Goal: Complete application form

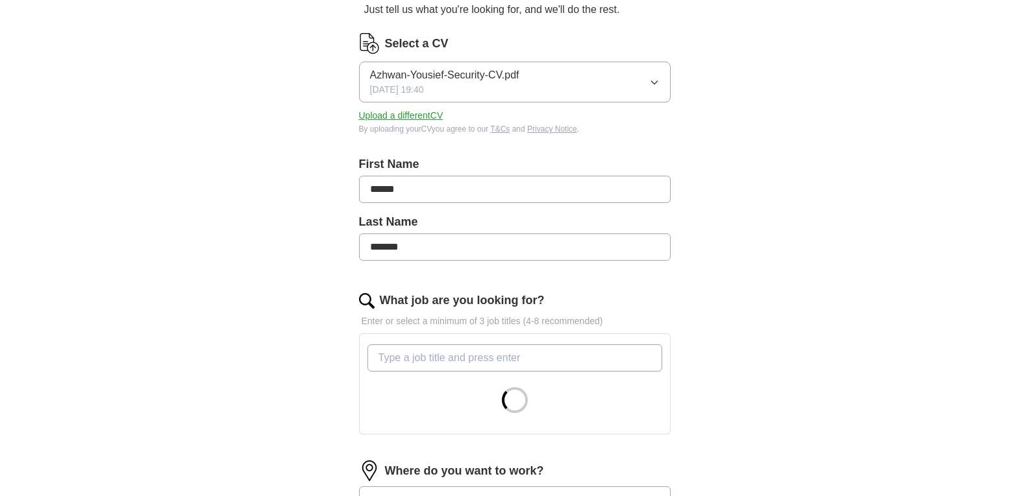
scroll to position [145, 0]
click at [413, 352] on input "What job are you looking for?" at bounding box center [514, 357] width 295 height 27
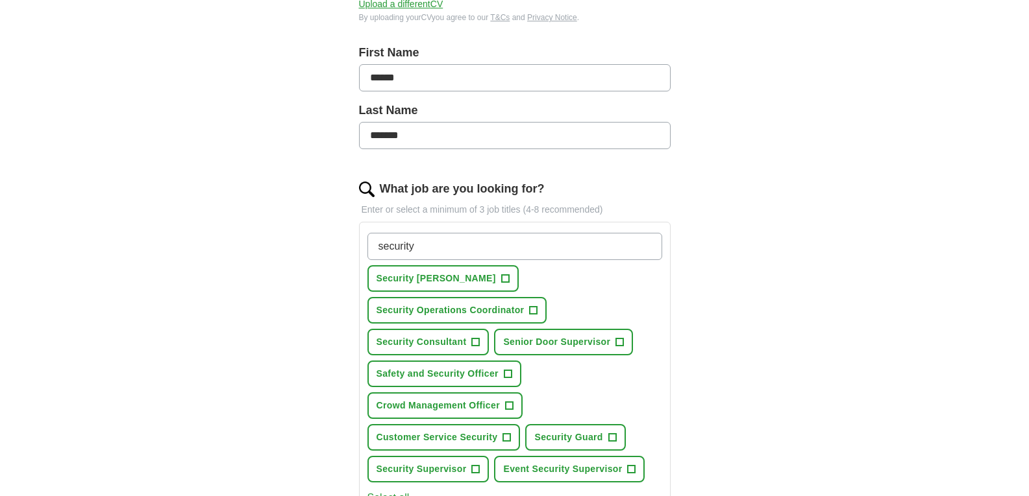
scroll to position [260, 0]
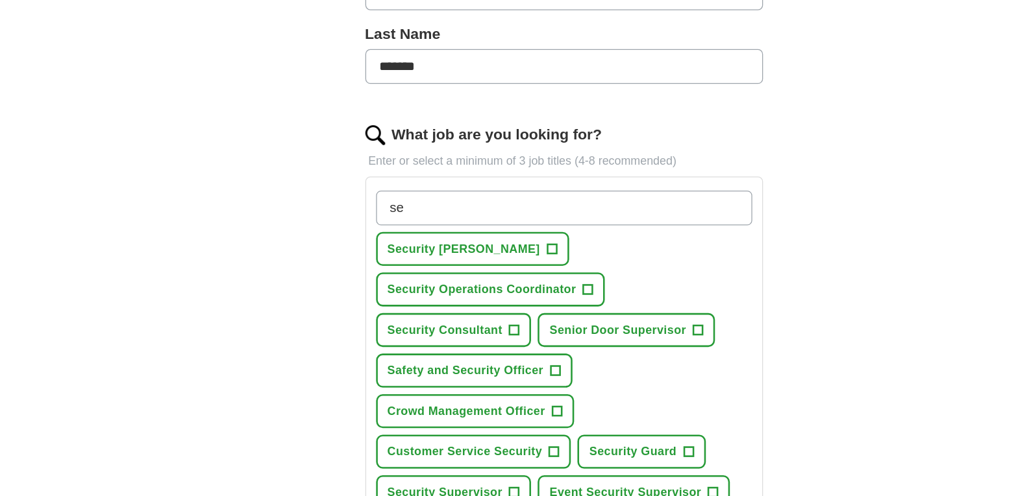
type input "s"
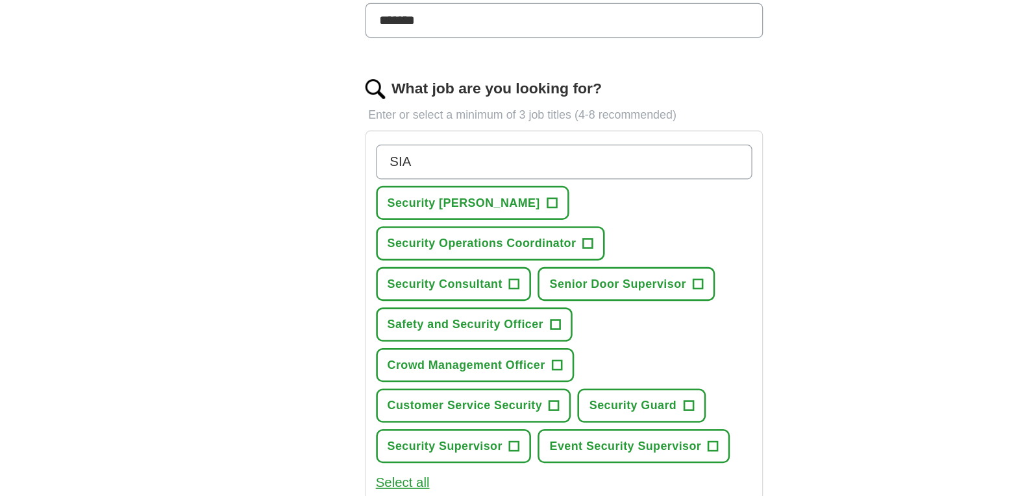
scroll to position [273, 0]
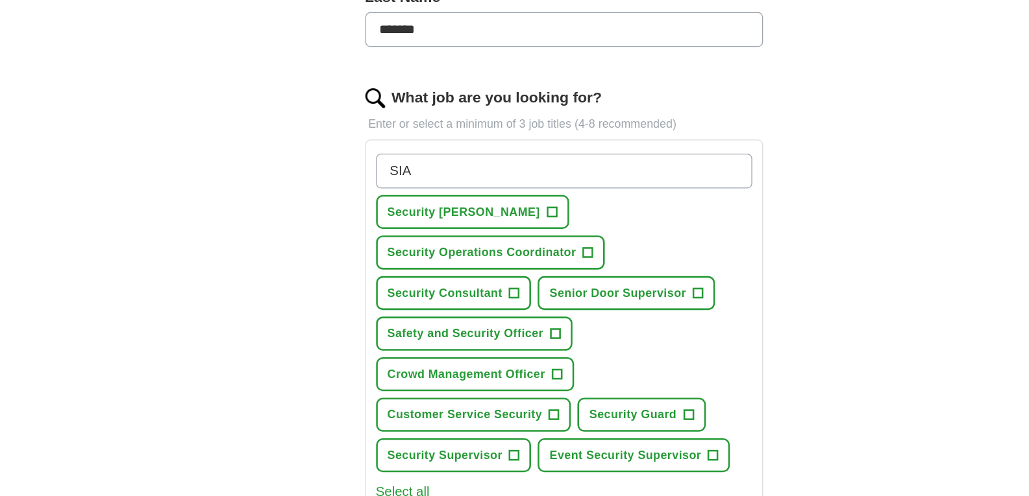
click at [488, 228] on input "SIA" at bounding box center [514, 229] width 295 height 27
type input "S"
click at [588, 414] on span "Security Guard" at bounding box center [568, 421] width 68 height 14
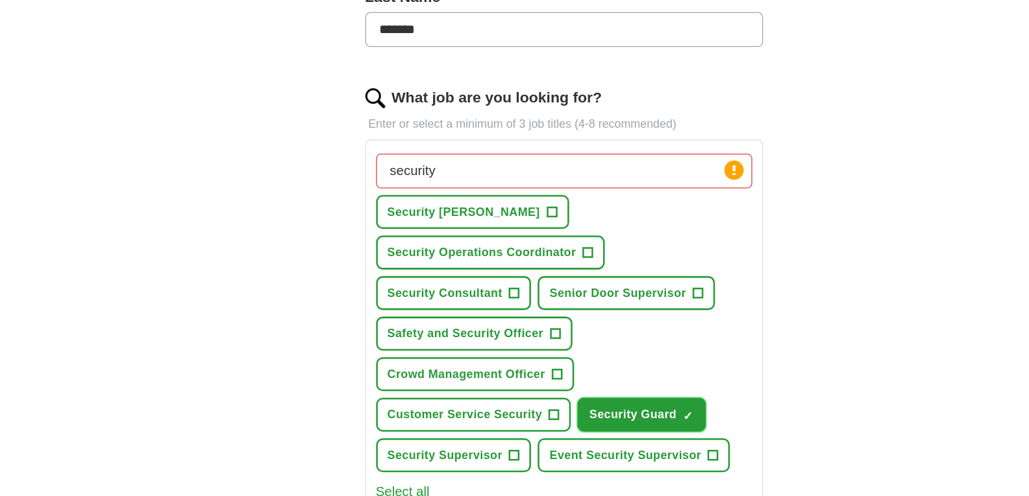
click at [0, 0] on span "×" at bounding box center [0, 0] width 0 height 0
click at [613, 416] on span "+" at bounding box center [612, 421] width 8 height 10
click at [474, 448] on span "+" at bounding box center [476, 453] width 8 height 10
click at [0, 0] on span "×" at bounding box center [0, 0] width 0 height 0
click at [461, 241] on input "security" at bounding box center [514, 229] width 295 height 27
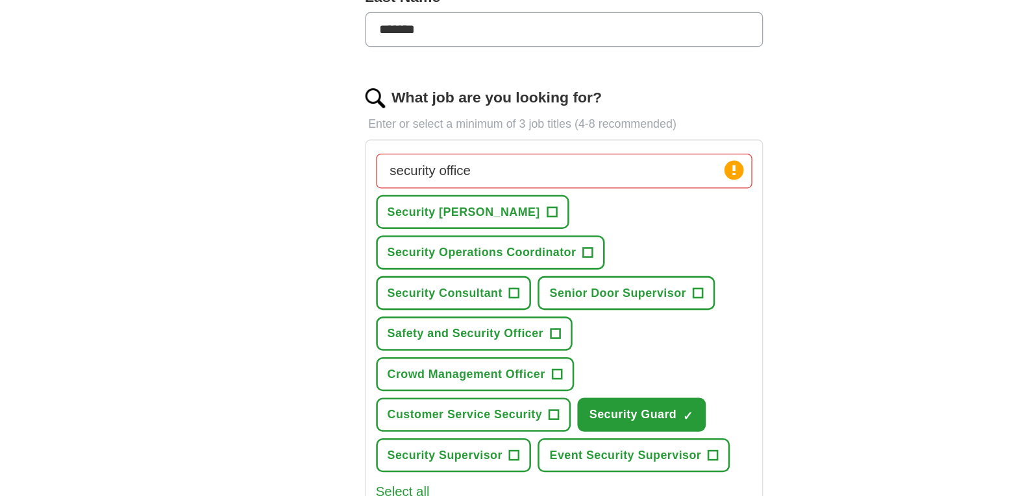
type input "security officer"
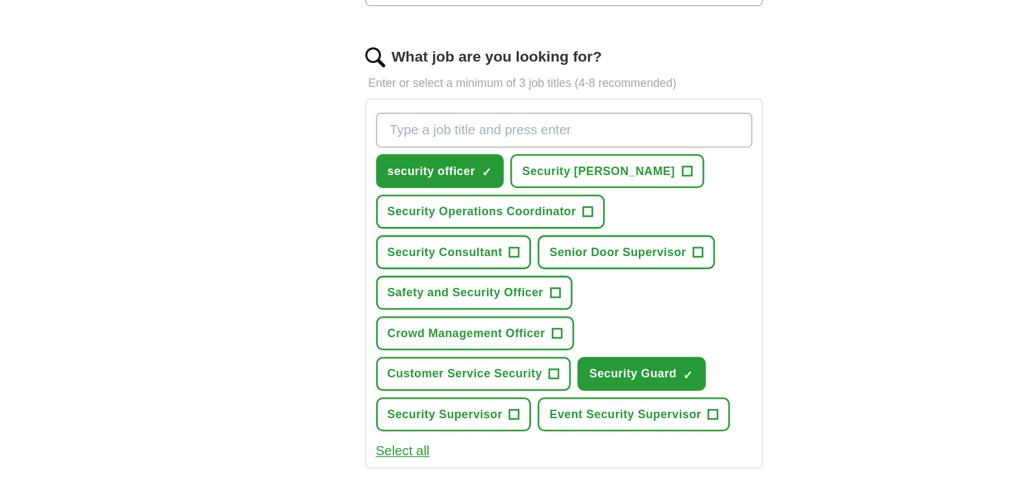
scroll to position [294, 0]
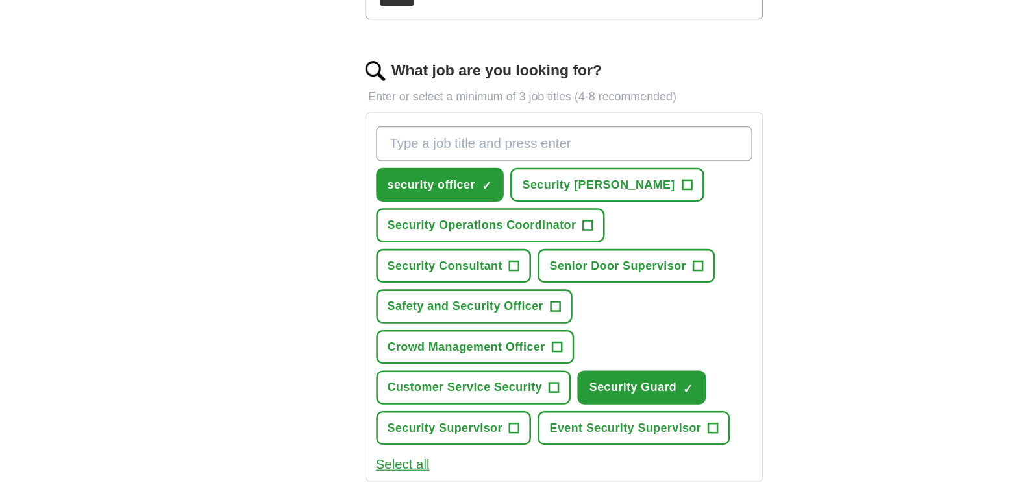
click at [408, 205] on input "What job are you looking for?" at bounding box center [514, 208] width 295 height 27
type input "SIA"
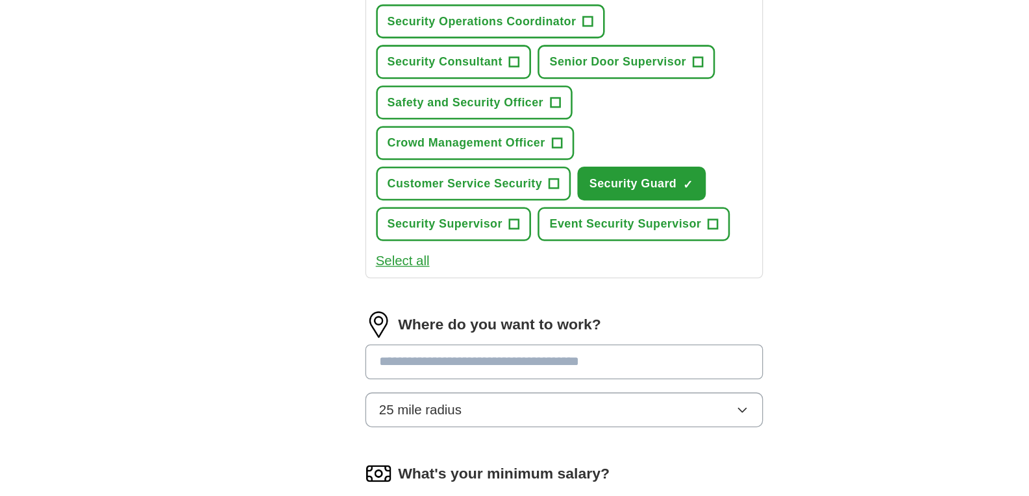
scroll to position [476, 0]
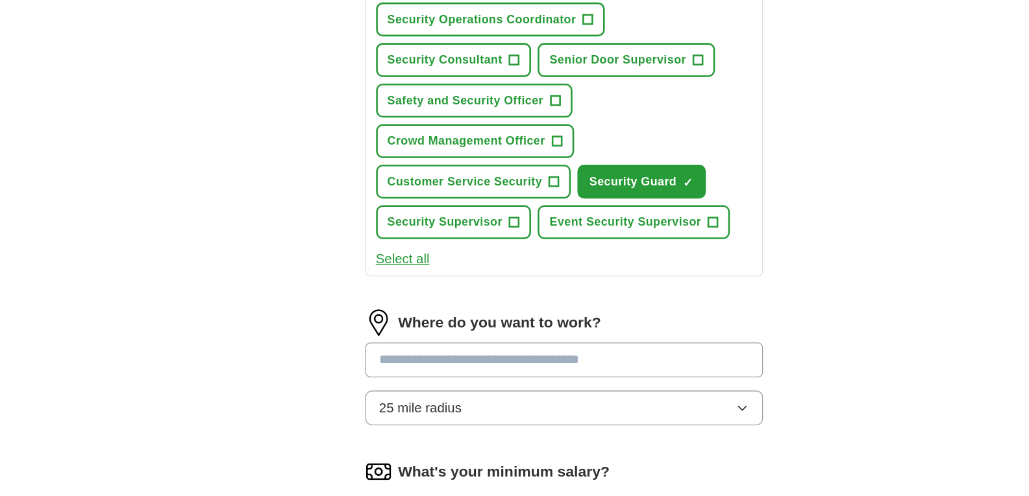
click at [427, 376] on input at bounding box center [515, 389] width 312 height 27
click at [421, 396] on div "Where do you want to work? ******* 25 mile radius" at bounding box center [515, 400] width 312 height 101
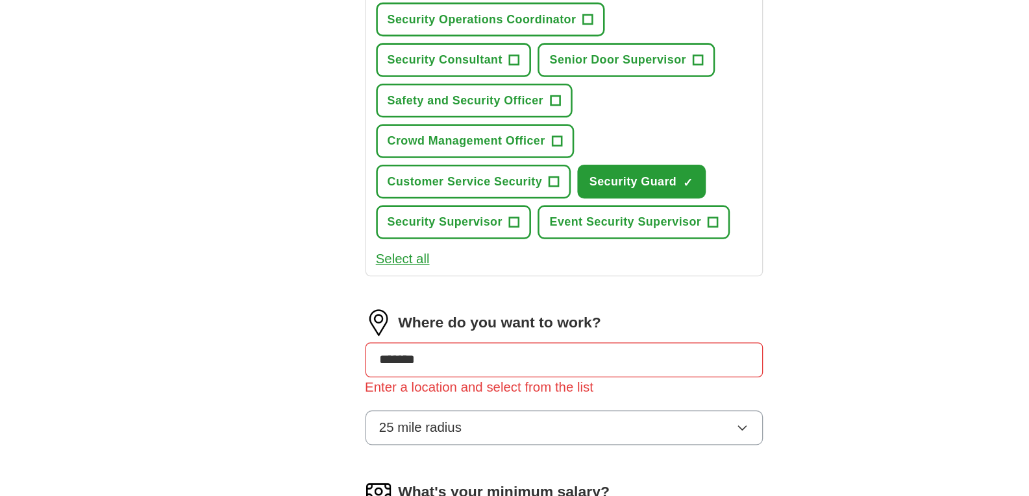
click at [426, 376] on input "*******" at bounding box center [515, 389] width 312 height 27
click at [426, 435] on span "25 mile radius" at bounding box center [402, 443] width 65 height 16
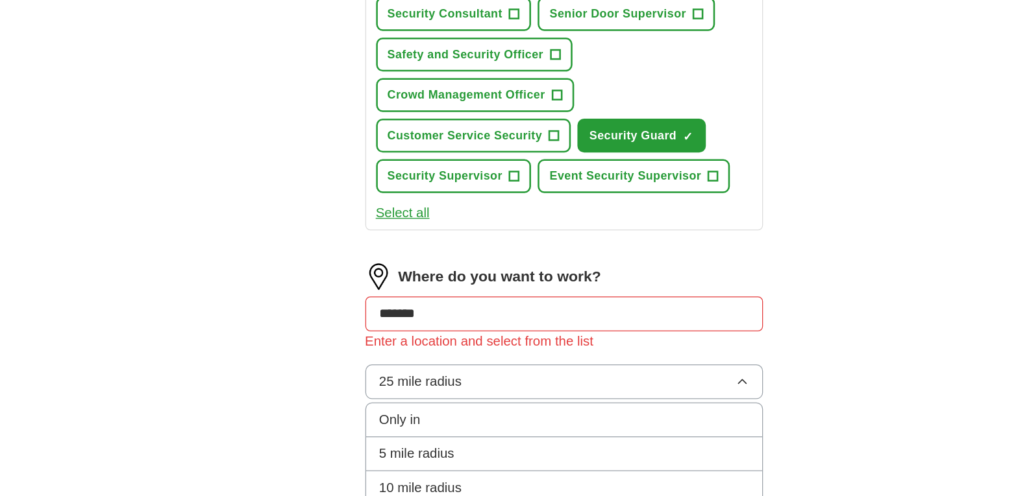
scroll to position [522, 0]
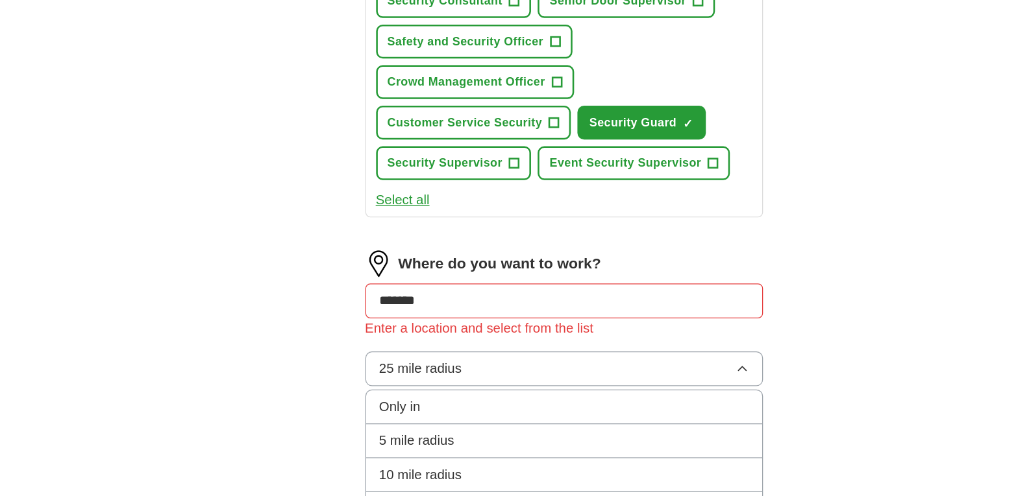
click at [424, 472] on span "10 mile radius" at bounding box center [402, 480] width 65 height 16
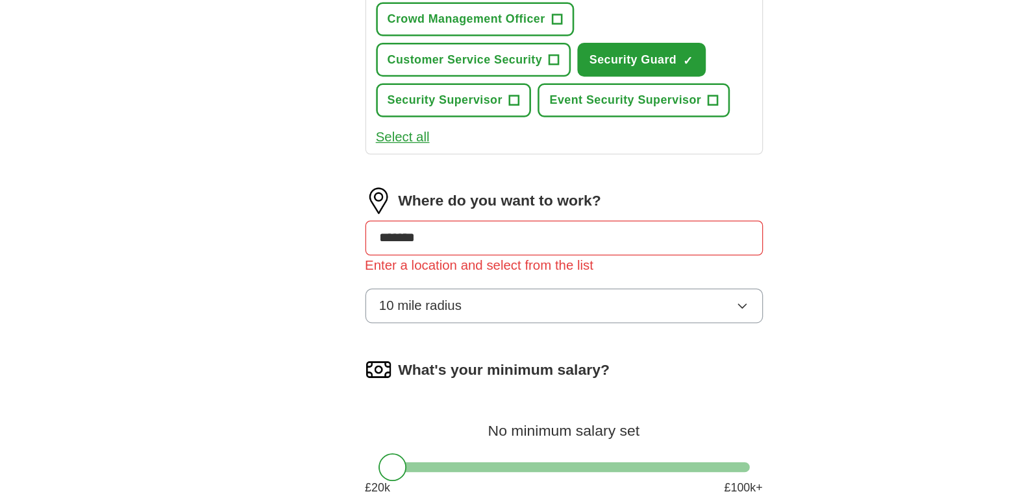
scroll to position [572, 0]
drag, startPoint x: 380, startPoint y: 441, endPoint x: 349, endPoint y: 453, distance: 34.1
click at [349, 453] on div "Let ApplyIQ do the hard work of searching and applying for jobs. Just tell us w…" at bounding box center [514, 64] width 415 height 1049
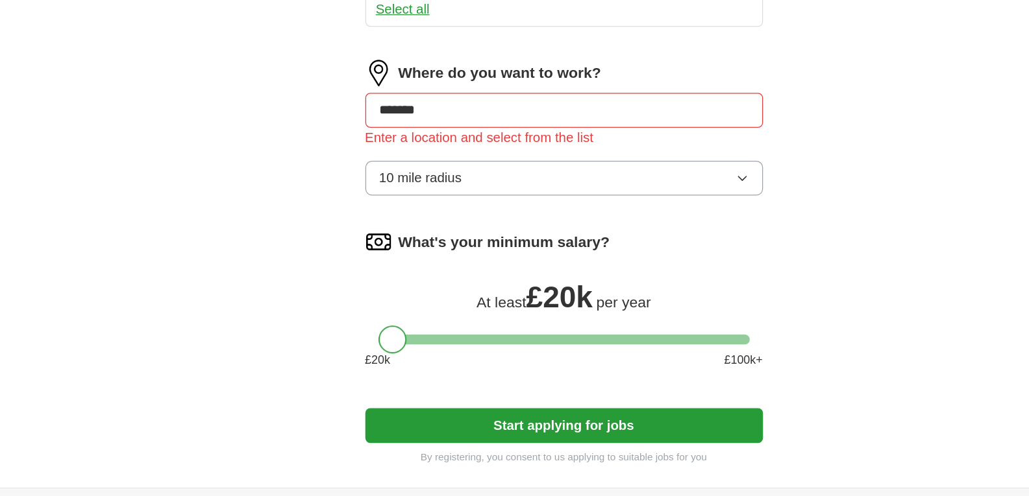
scroll to position [681, 0]
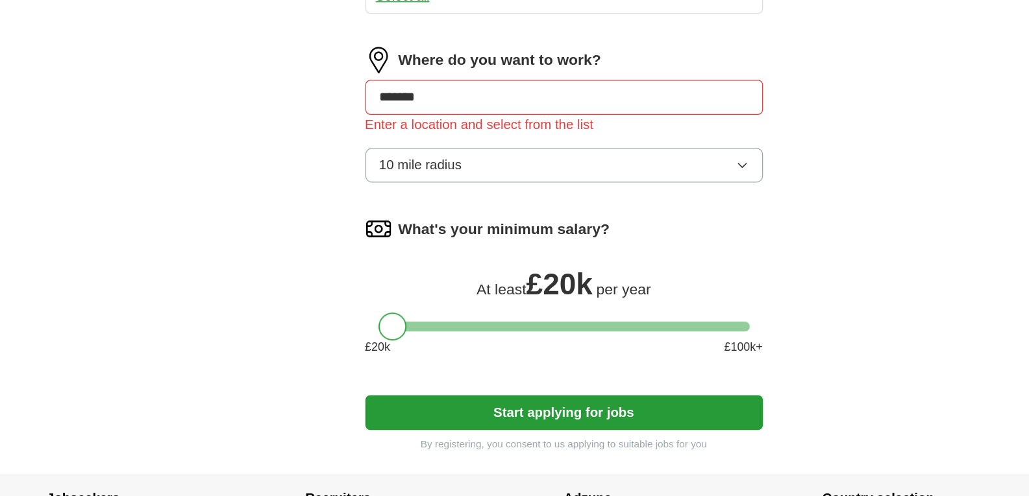
drag, startPoint x: 376, startPoint y: 336, endPoint x: 252, endPoint y: 343, distance: 124.1
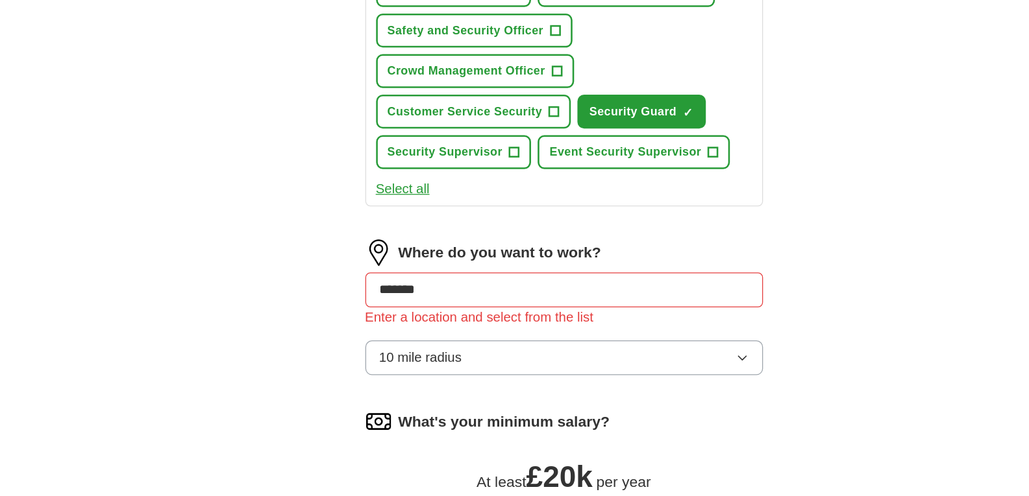
scroll to position [634, 0]
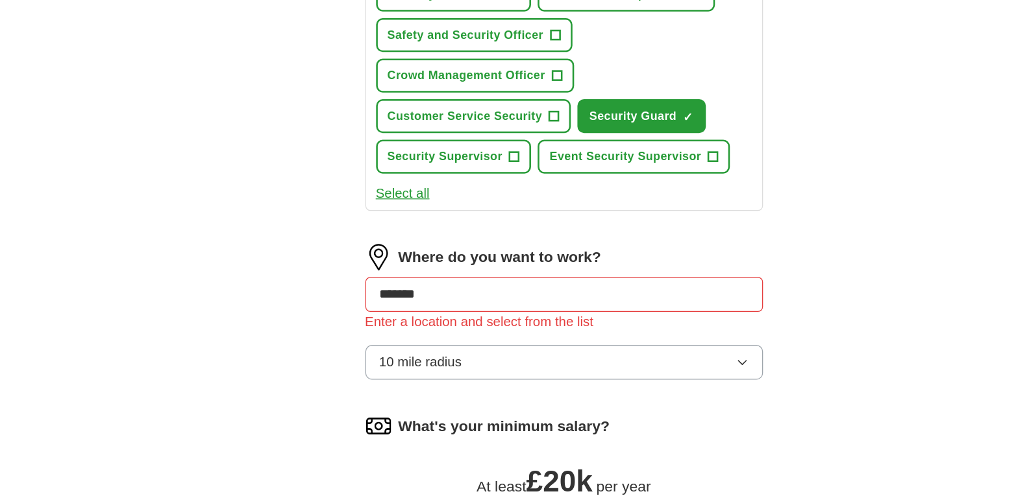
click at [493, 217] on input "*******" at bounding box center [515, 230] width 312 height 27
type input "*"
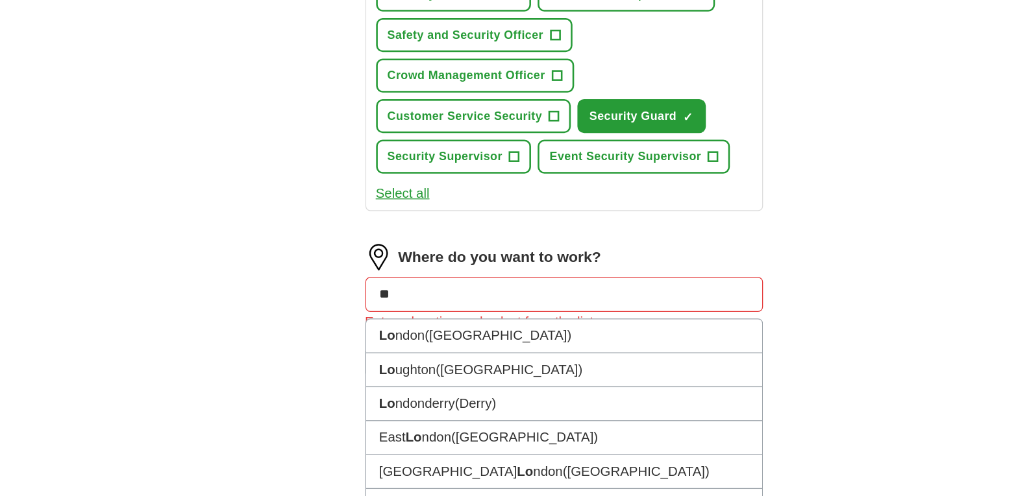
type input "***"
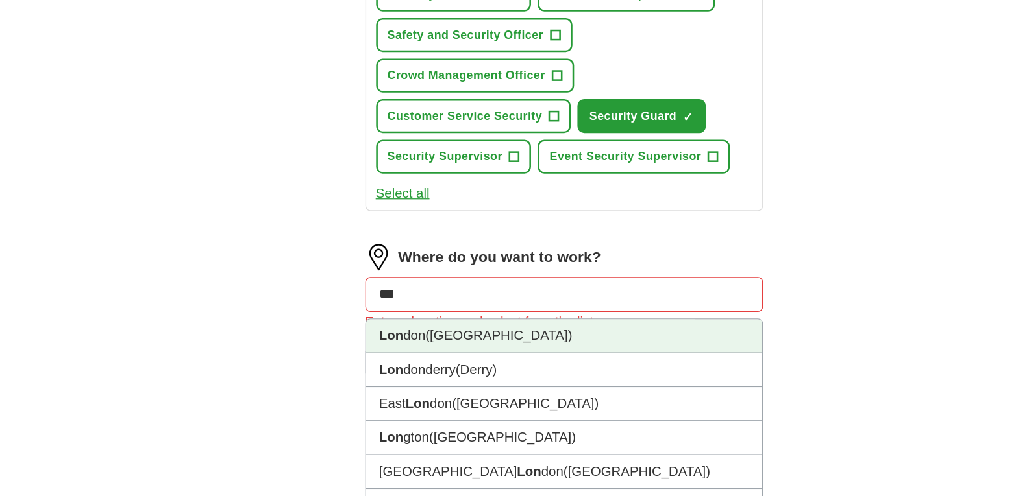
click at [397, 251] on li "Lon don ([GEOGRAPHIC_DATA])" at bounding box center [515, 264] width 310 height 27
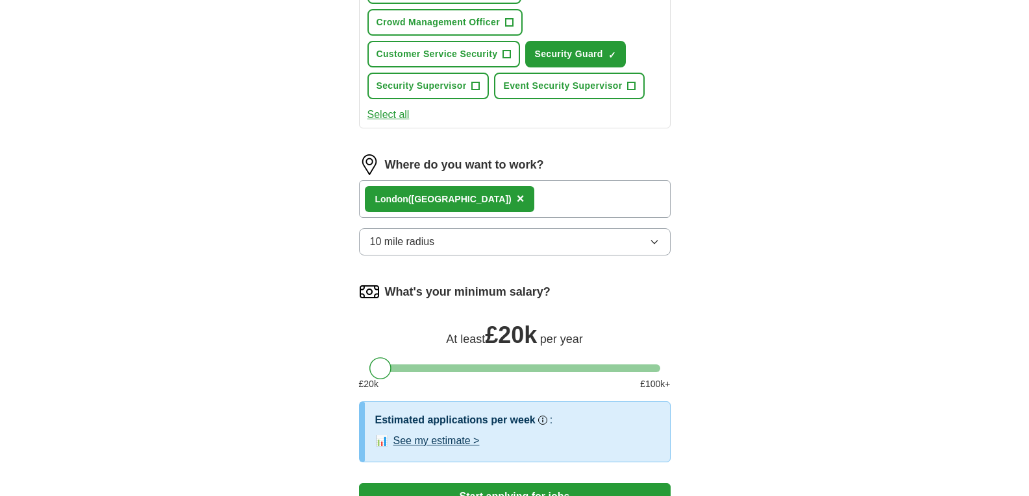
scroll to position [796, 0]
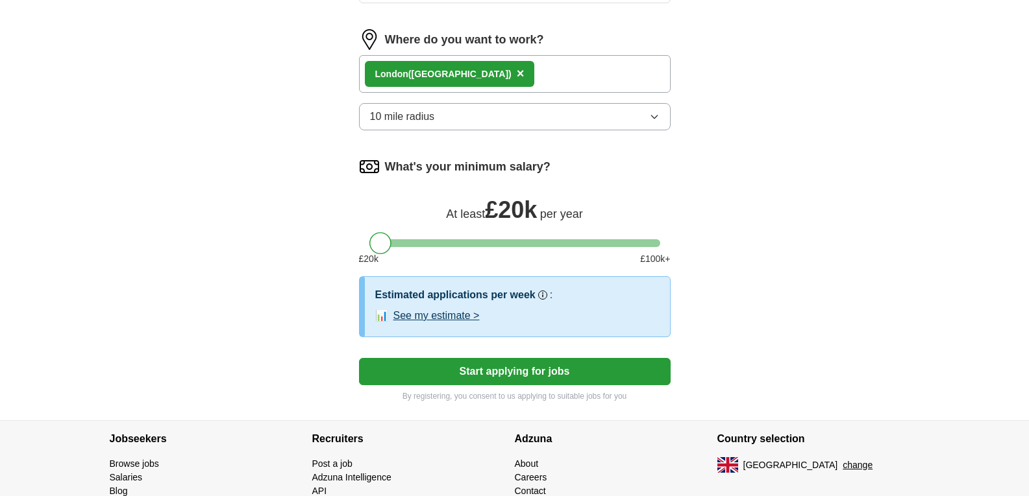
click at [410, 358] on button "Start applying for jobs" at bounding box center [515, 371] width 312 height 27
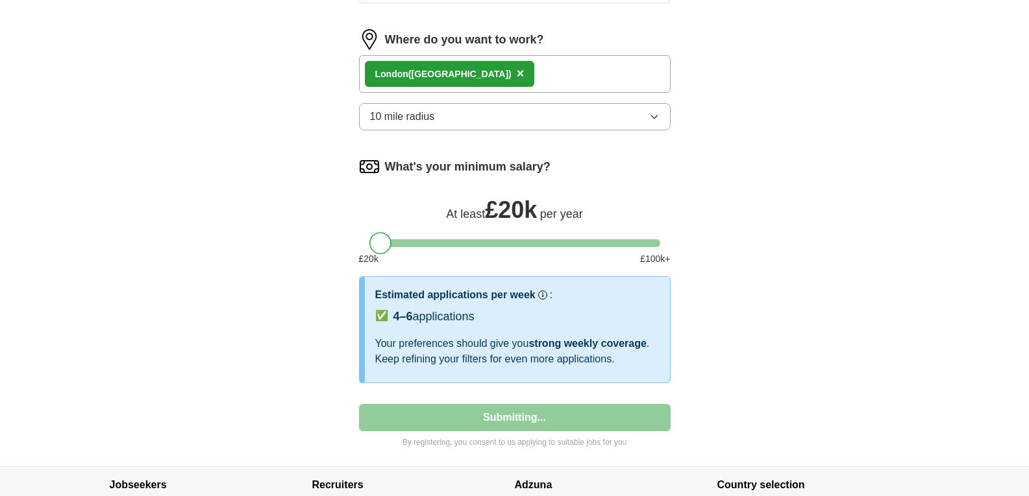
select select "**"
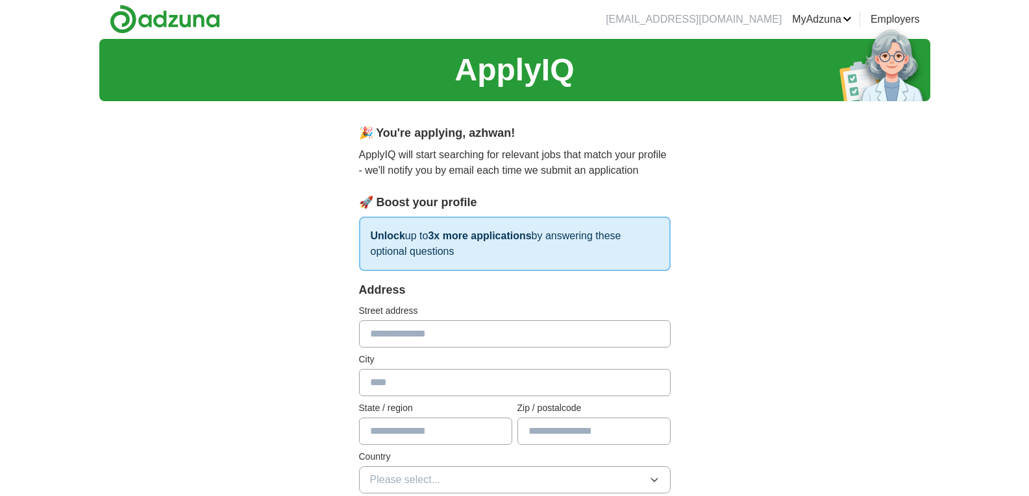
scroll to position [0, 0]
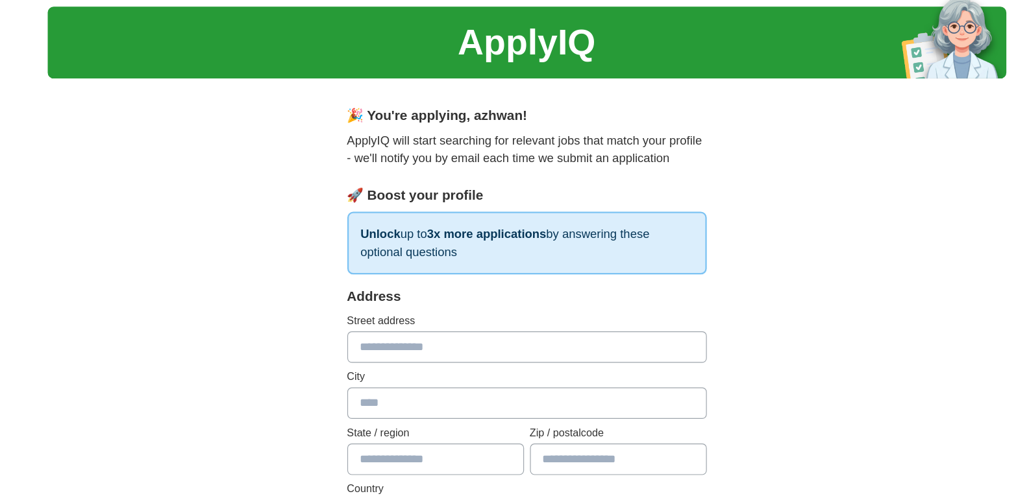
click at [408, 325] on input "text" at bounding box center [515, 334] width 312 height 27
type input "*******"
type input "******"
type input "**********"
type input "*******"
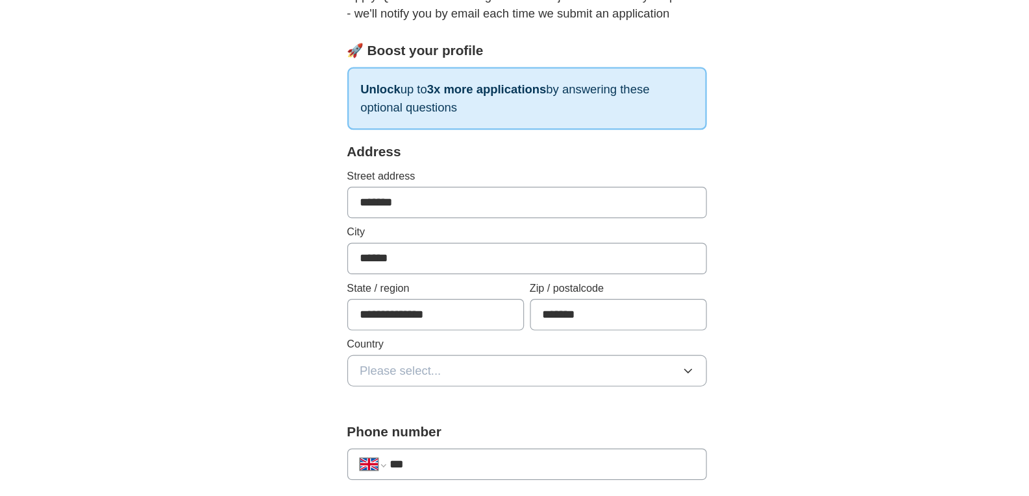
scroll to position [94, 0]
click at [408, 386] on span "Please select..." at bounding box center [405, 387] width 71 height 16
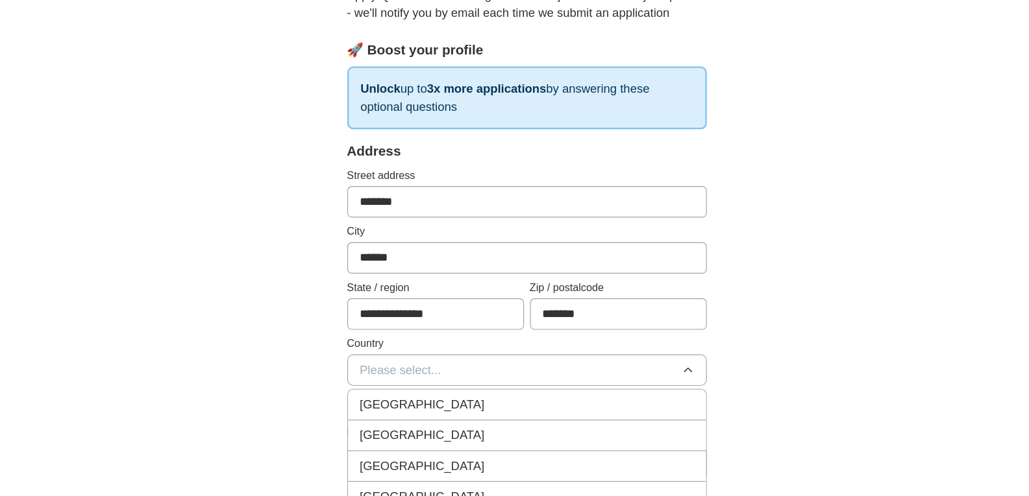
click at [400, 410] on span "[GEOGRAPHIC_DATA]" at bounding box center [424, 417] width 108 height 16
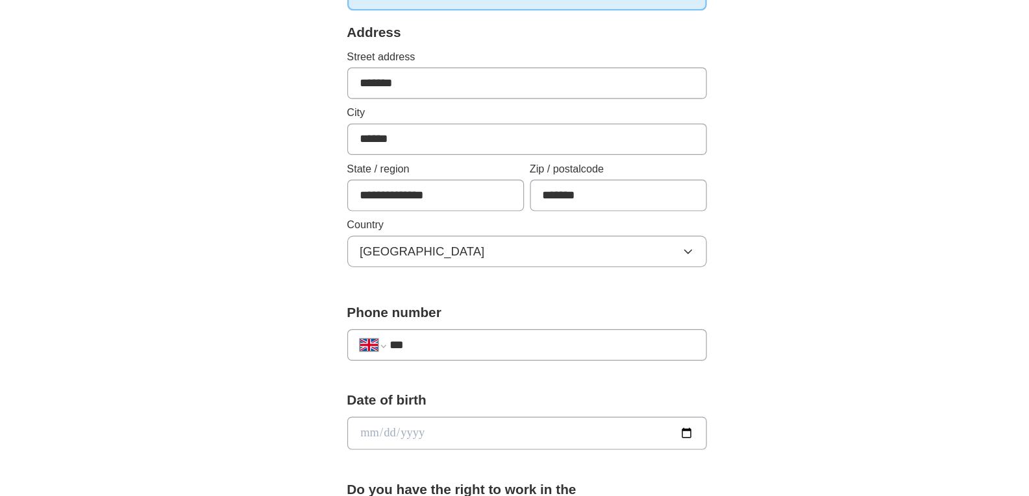
scroll to position [199, 0]
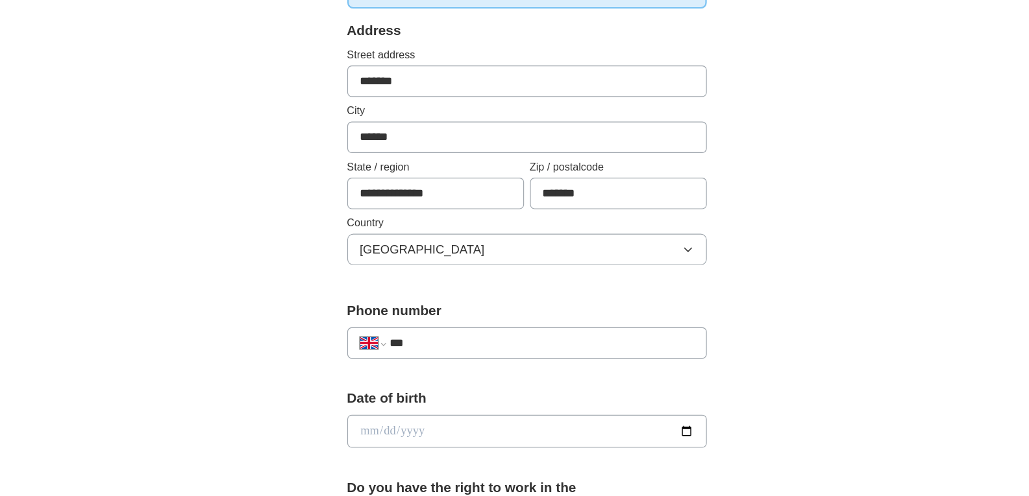
click at [437, 370] on input "***" at bounding box center [527, 364] width 264 height 16
type input "**********"
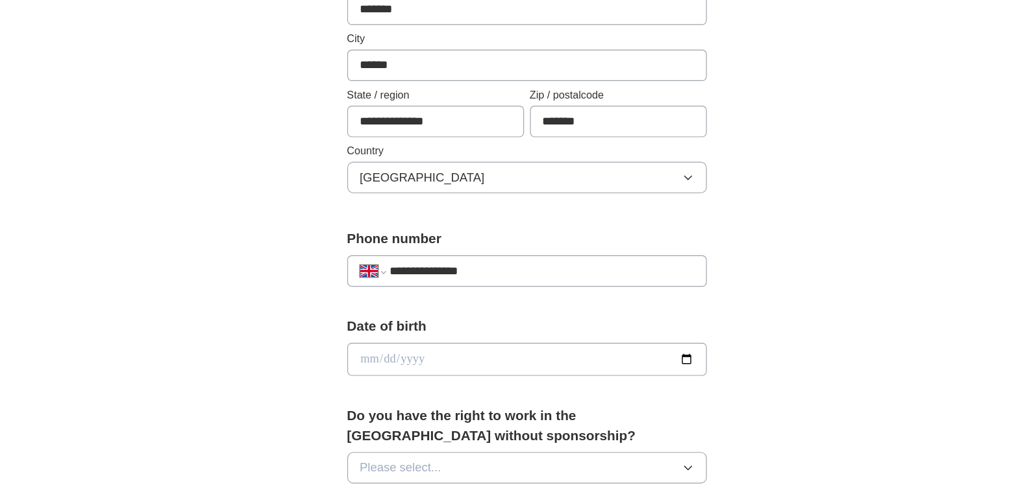
scroll to position [264, 0]
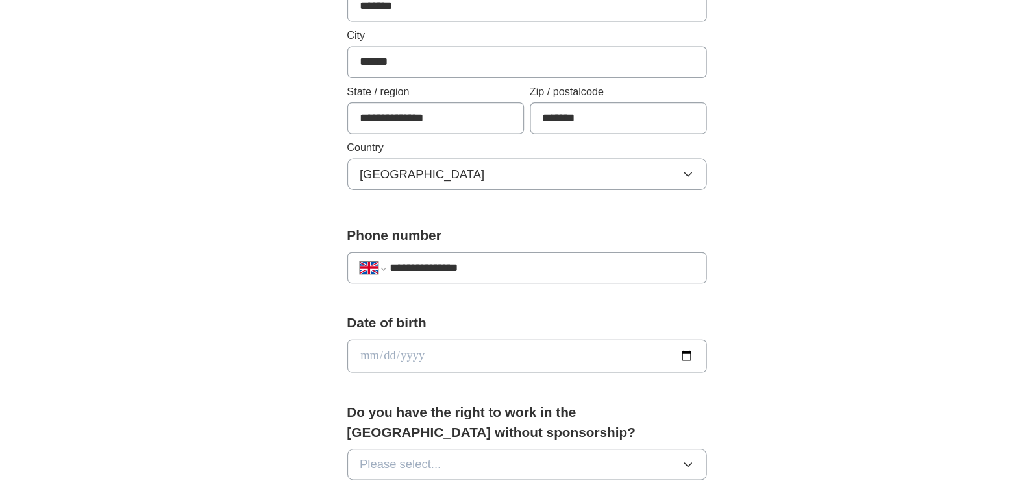
click at [452, 366] on input "date" at bounding box center [515, 374] width 312 height 29
click at [654, 374] on input "date" at bounding box center [515, 374] width 312 height 29
type input "**********"
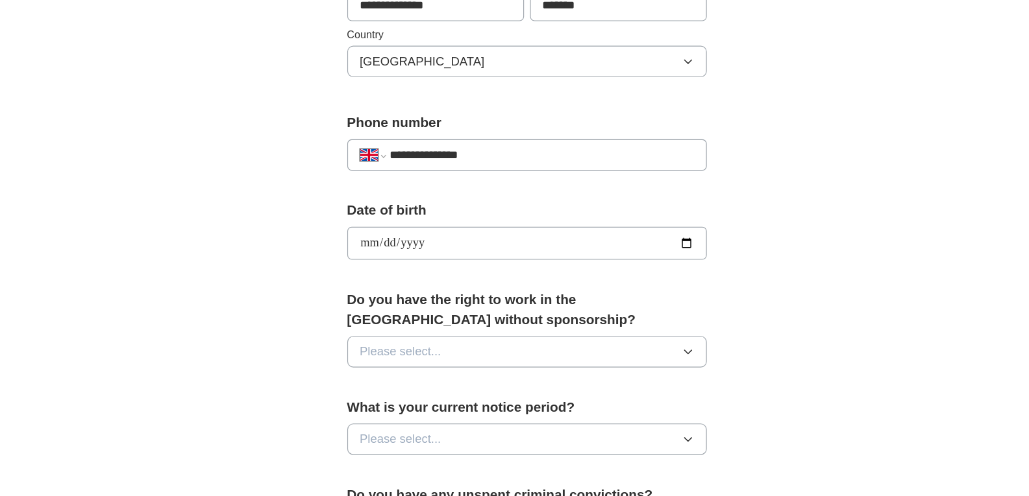
scroll to position [379, 0]
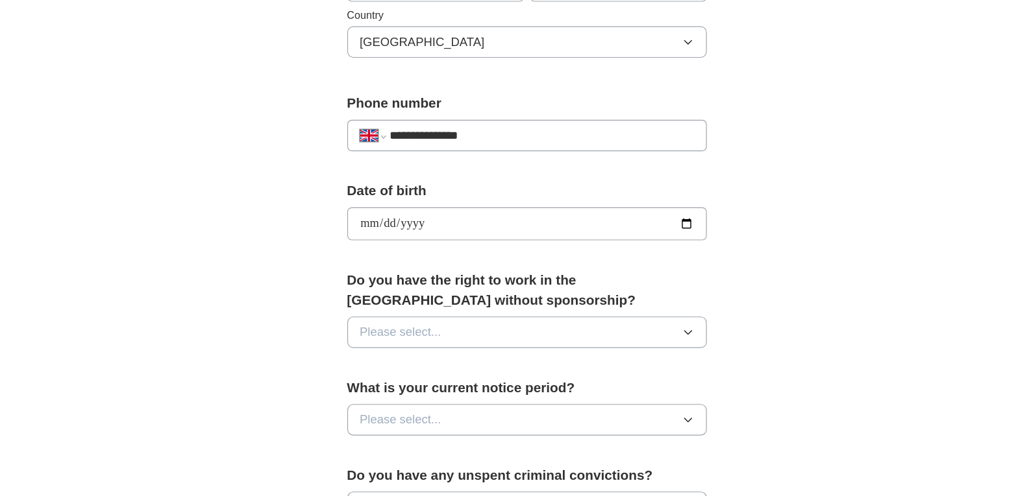
click at [447, 355] on button "Please select..." at bounding box center [515, 353] width 312 height 27
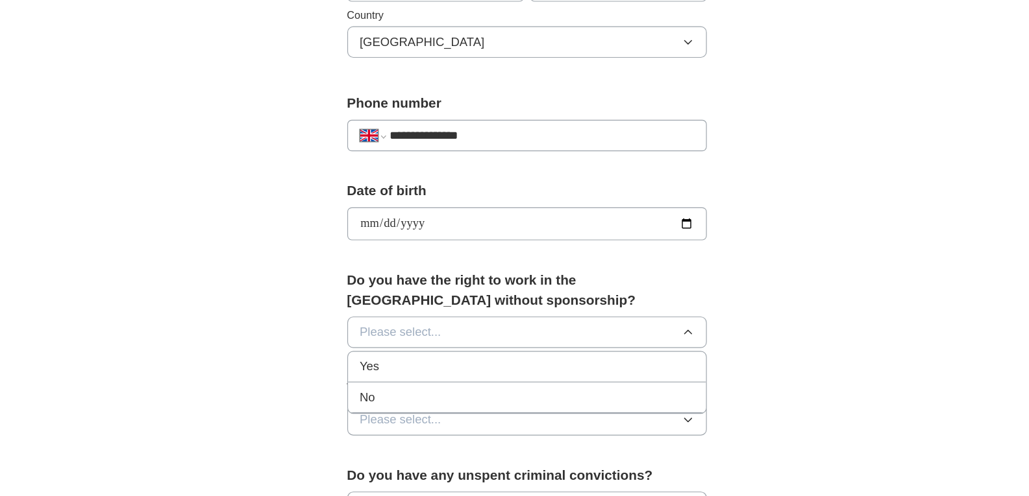
click at [421, 380] on div "Yes" at bounding box center [514, 384] width 289 height 16
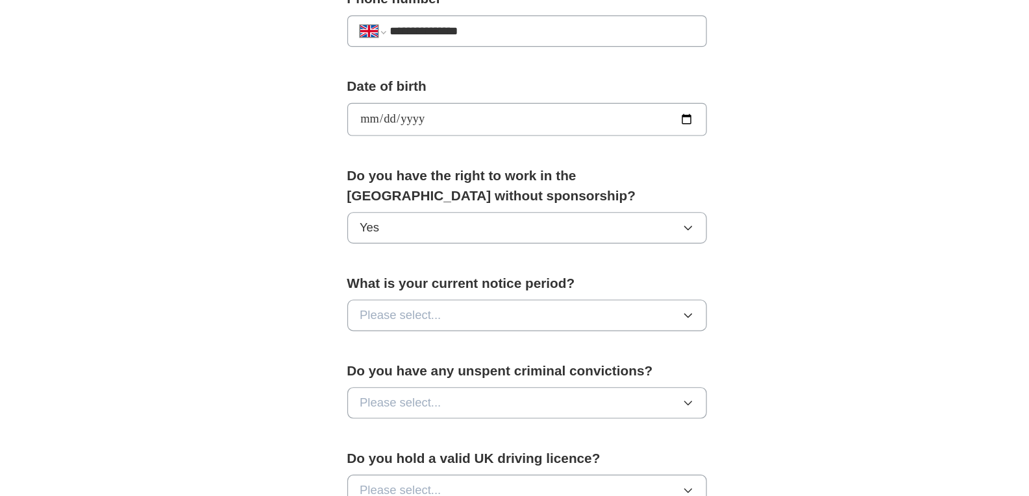
scroll to position [522, 0]
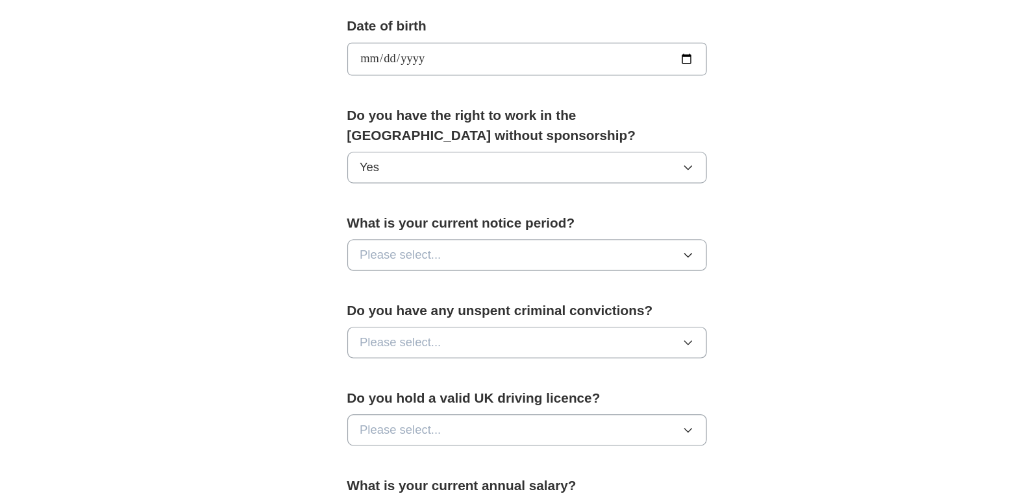
click at [408, 285] on span "Please select..." at bounding box center [405, 287] width 71 height 16
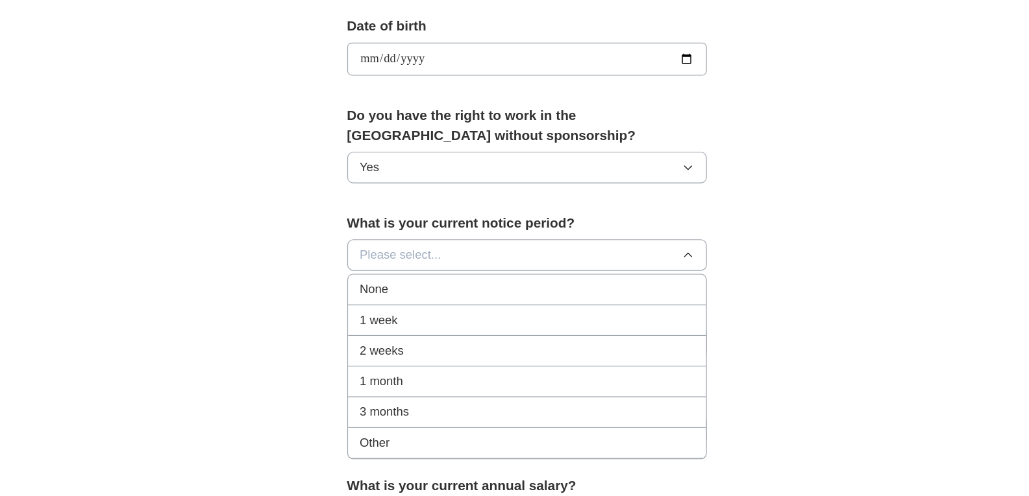
click at [390, 337] on span "1 week" at bounding box center [386, 344] width 33 height 16
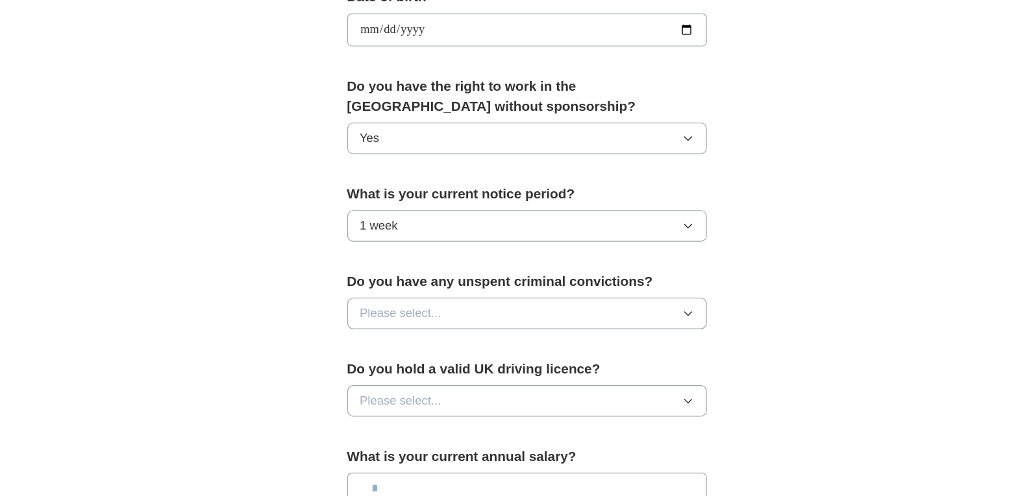
scroll to position [548, 0]
click at [408, 330] on span "Please select..." at bounding box center [405, 337] width 71 height 16
click at [386, 393] on div "No" at bounding box center [514, 394] width 289 height 16
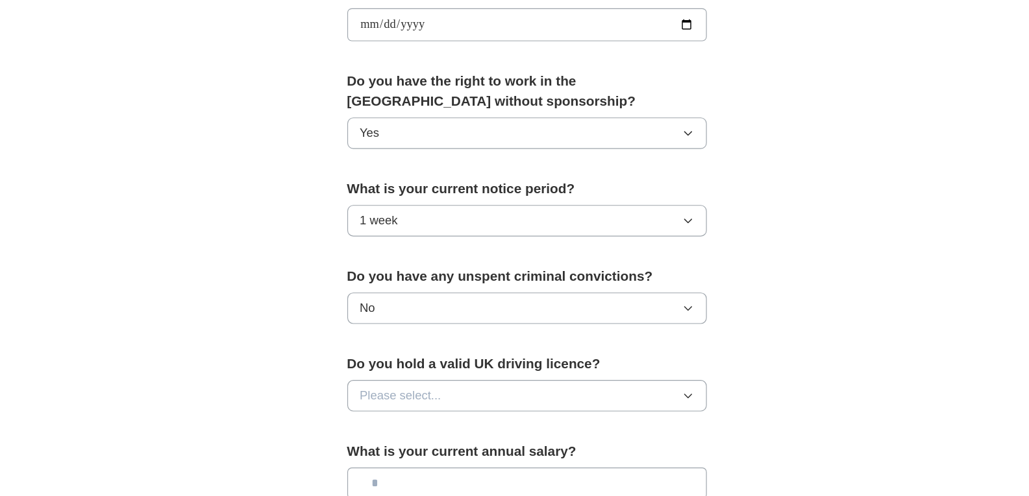
scroll to position [554, 0]
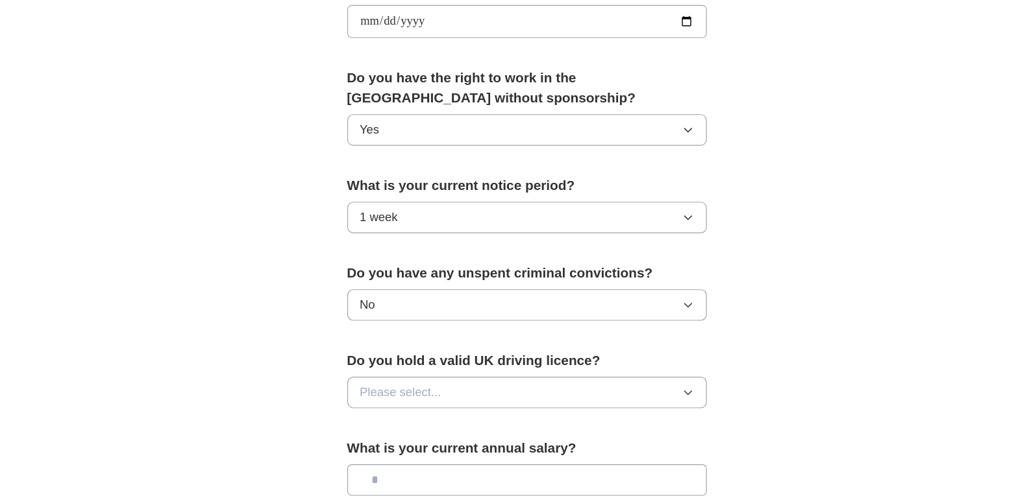
click at [393, 400] on span "Please select..." at bounding box center [405, 406] width 71 height 16
click at [373, 459] on span "No" at bounding box center [376, 463] width 13 height 16
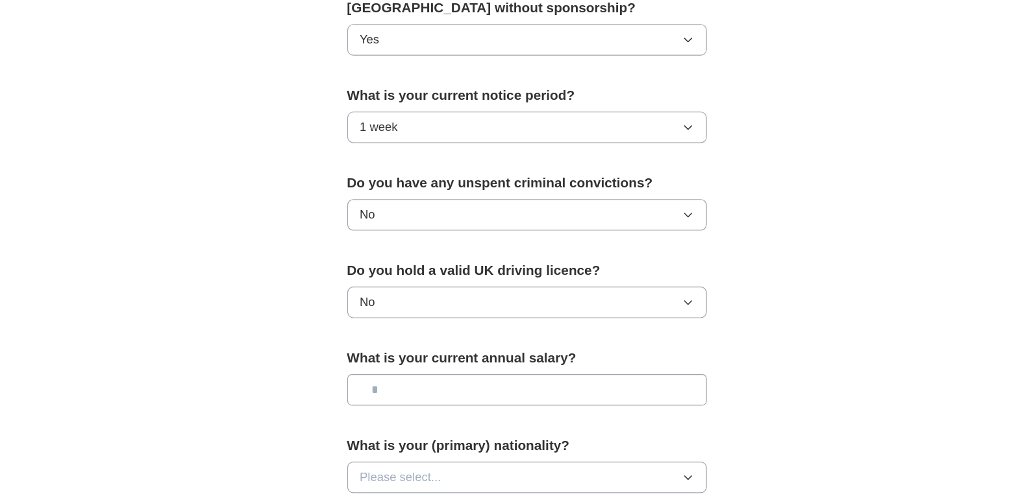
scroll to position [650, 0]
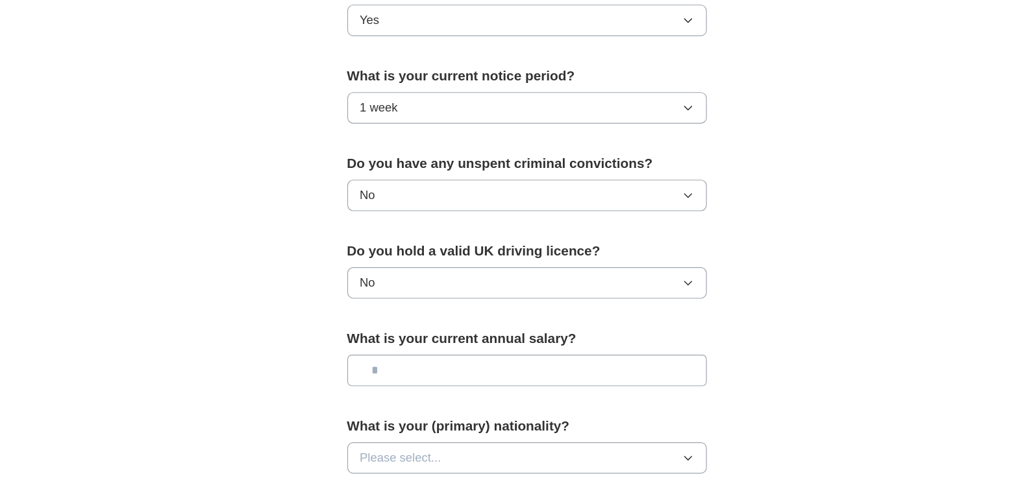
click at [400, 388] on input "text" at bounding box center [515, 386] width 312 height 27
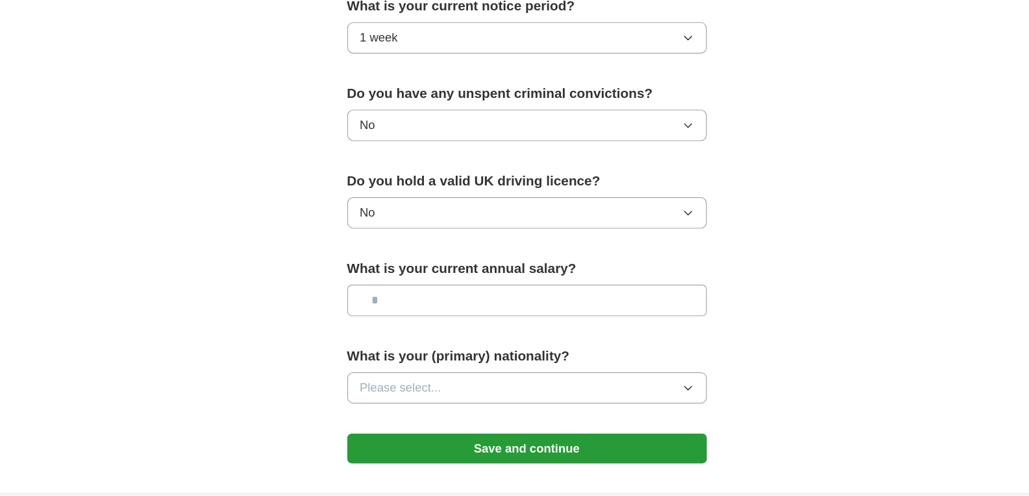
scroll to position [715, 0]
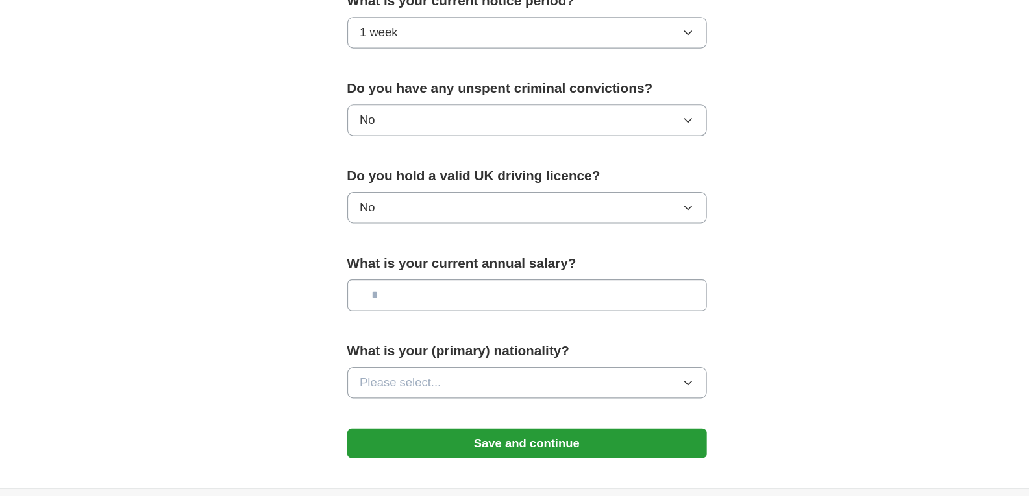
click at [424, 400] on span "Please select..." at bounding box center [405, 398] width 71 height 16
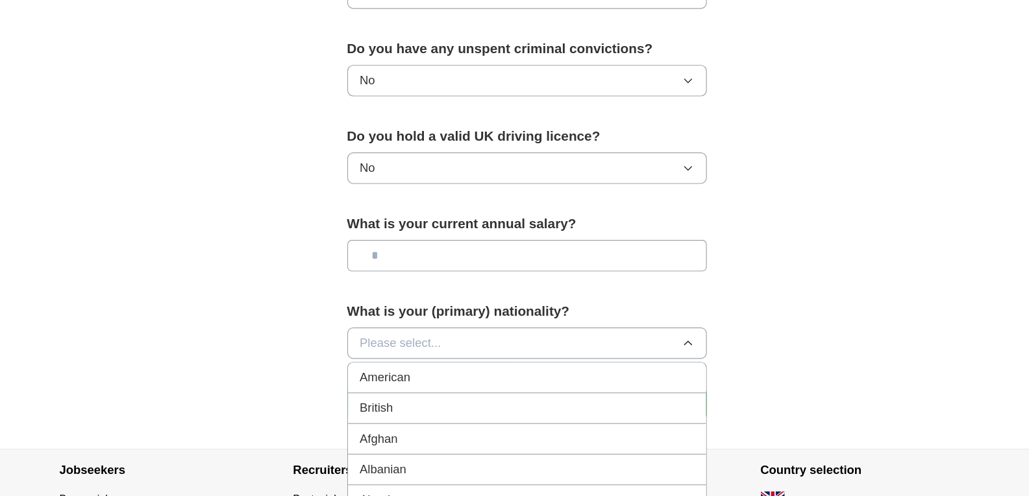
click at [392, 415] on span "British" at bounding box center [384, 420] width 29 height 16
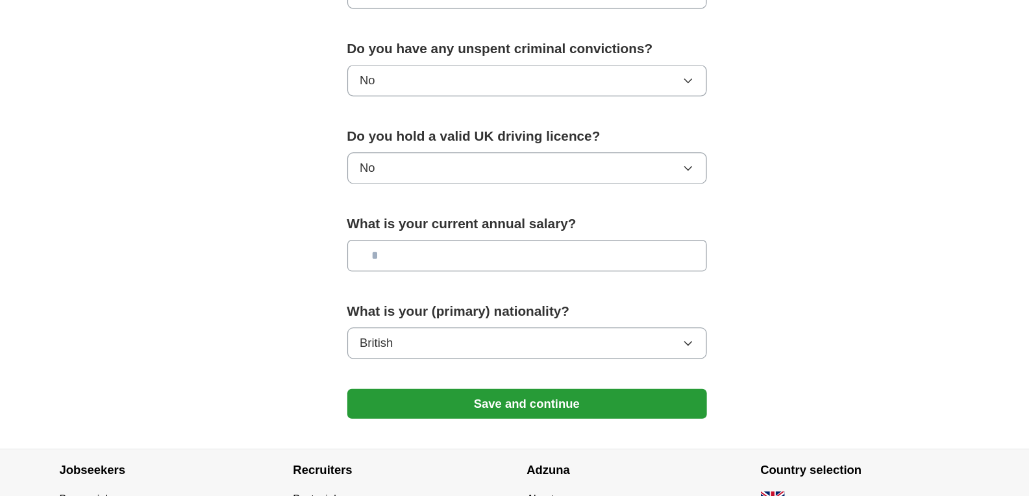
scroll to position [778, 0]
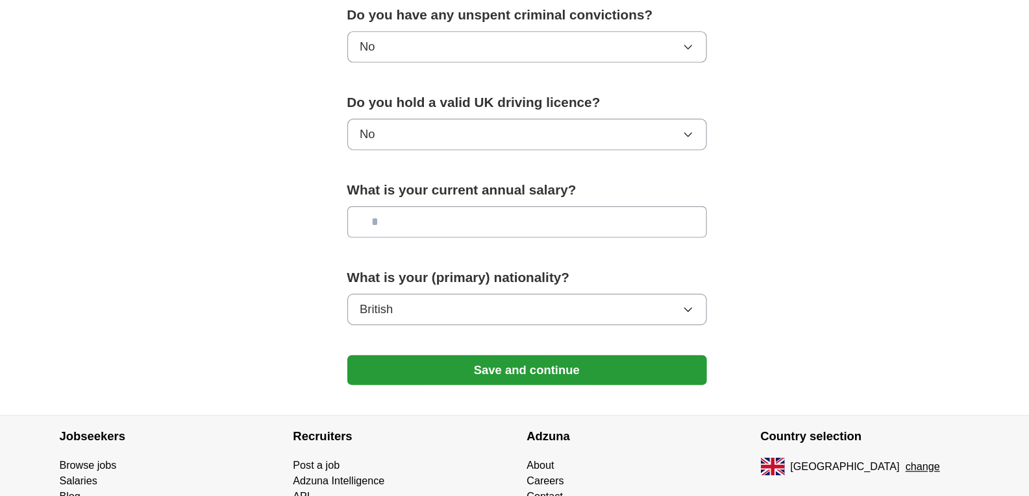
click at [434, 389] on button "Save and continue" at bounding box center [515, 387] width 312 height 26
